Goal: Contribute content: Contribute content

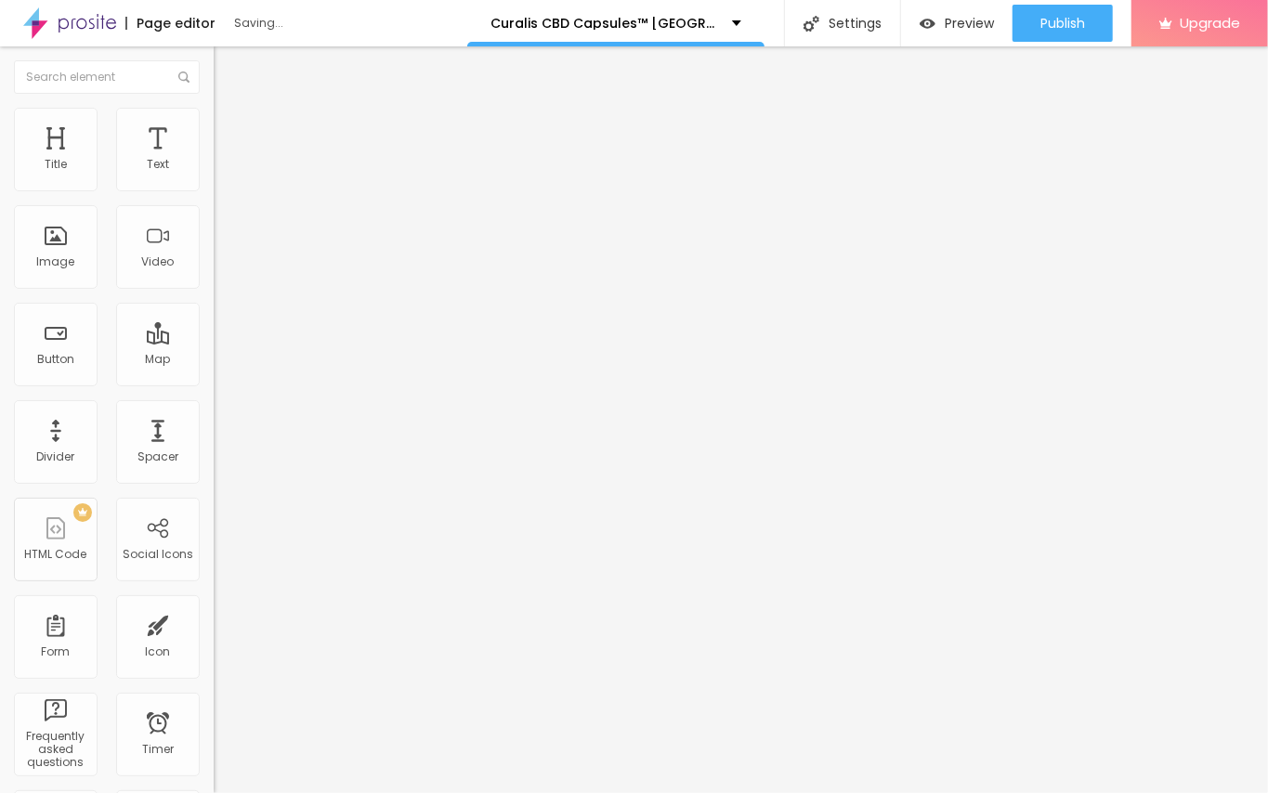
click at [214, 160] on span "Add image" at bounding box center [252, 152] width 76 height 16
click at [228, 64] on img "button" at bounding box center [235, 67] width 15 height 15
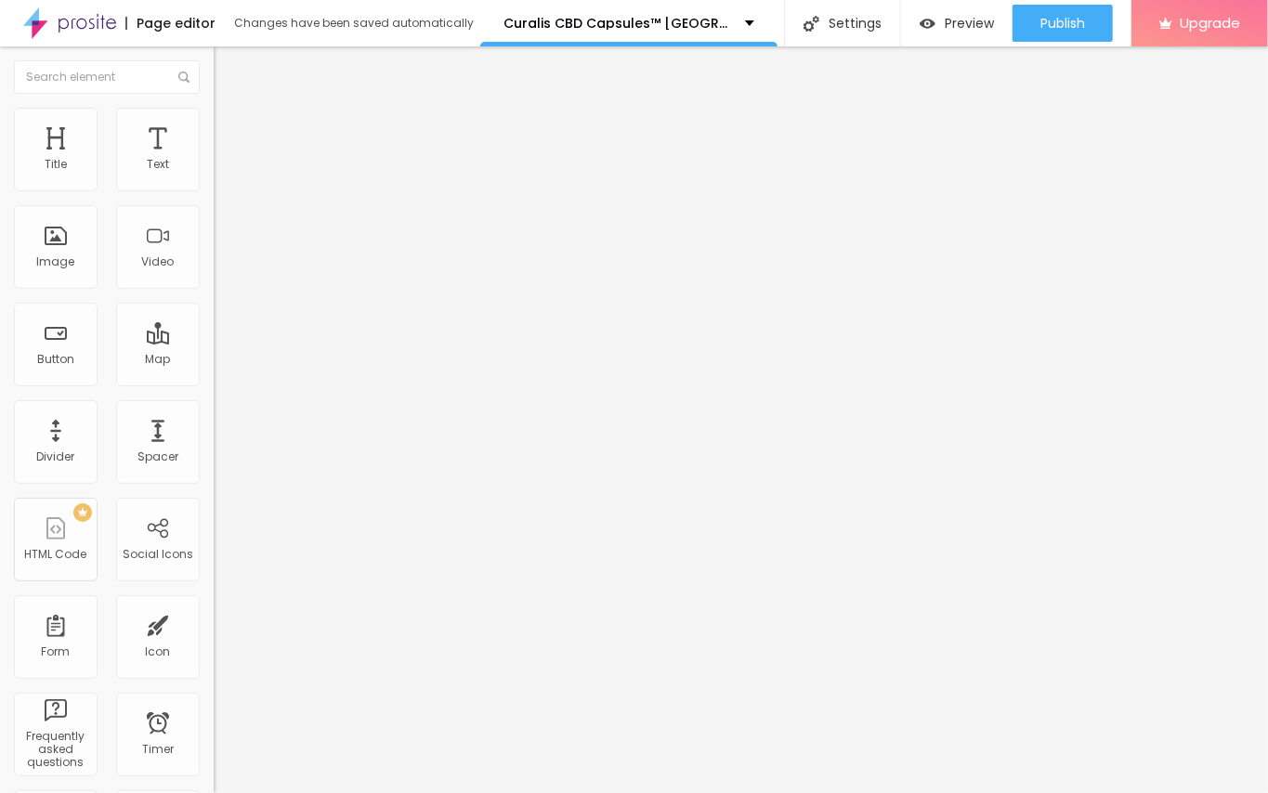
click at [228, 67] on div "Edit Title" at bounding box center [270, 67] width 84 height 15
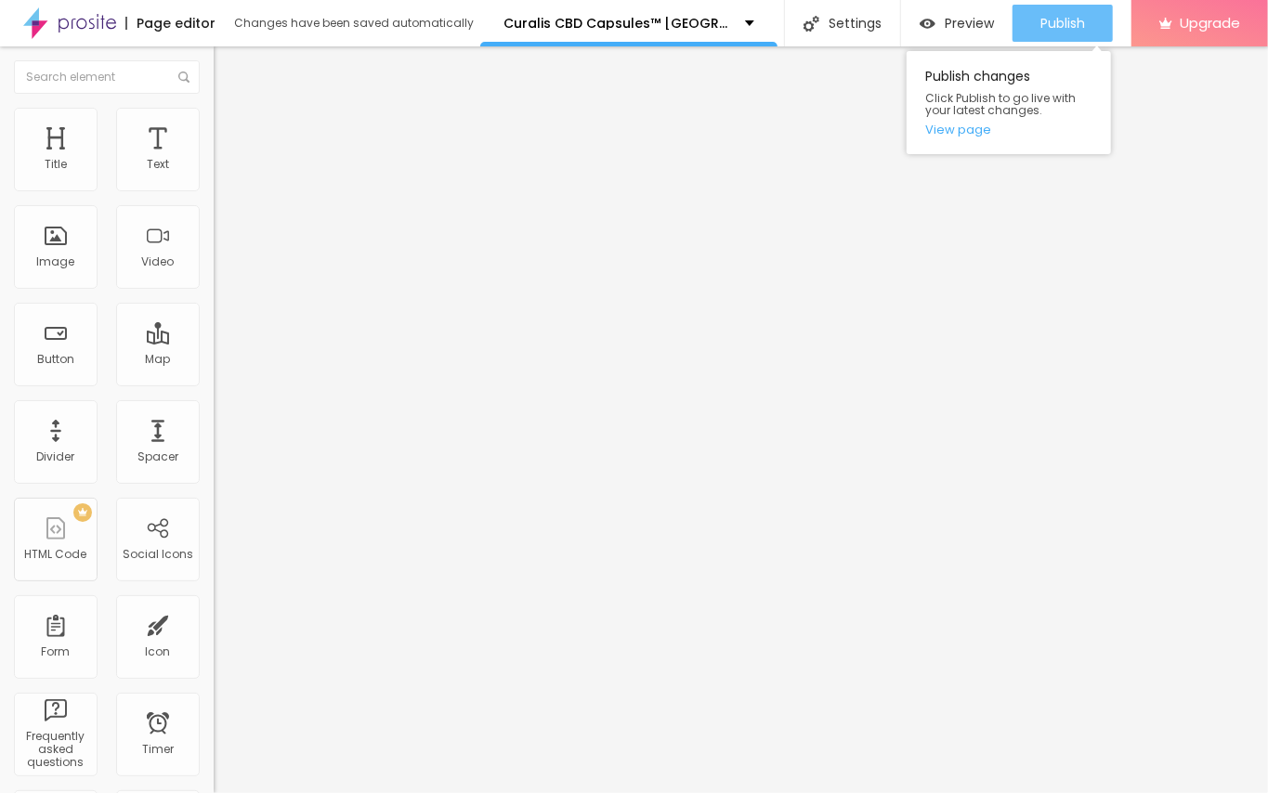
click at [1045, 23] on span "Publish" at bounding box center [1062, 23] width 45 height 15
click at [1056, 20] on span "Publish" at bounding box center [1062, 23] width 45 height 15
